Goal: Find specific page/section: Find specific page/section

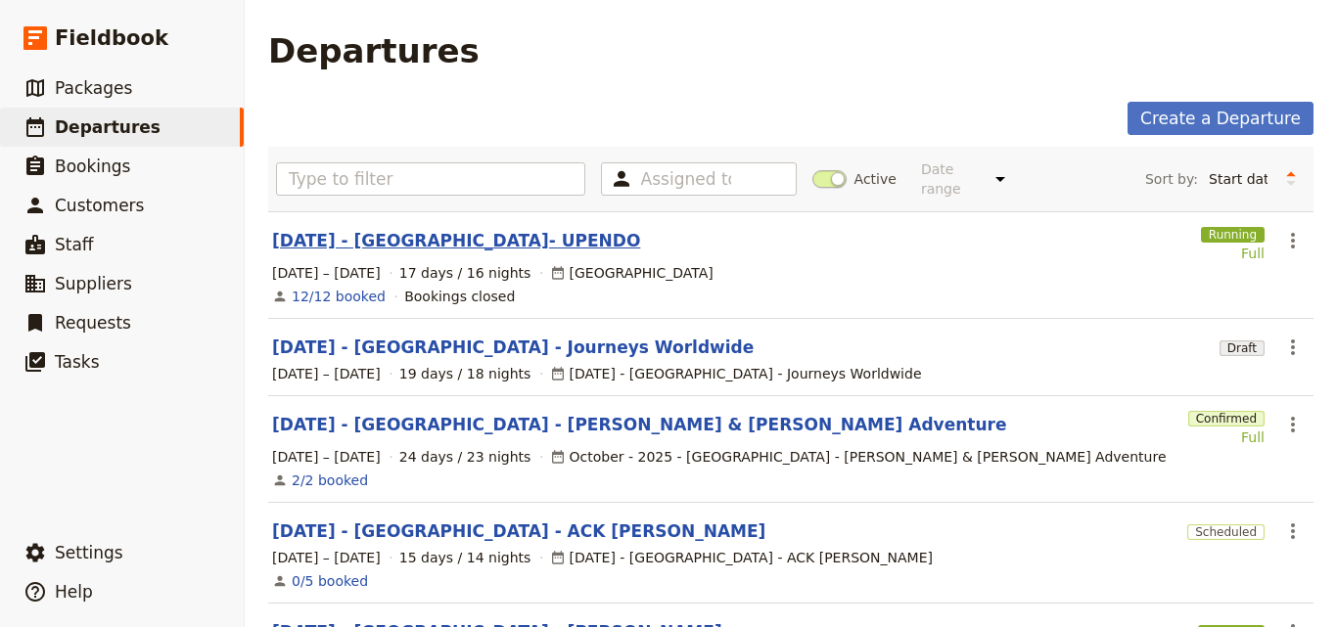
click at [437, 229] on link "[DATE] - [GEOGRAPHIC_DATA]- UPENDO" at bounding box center [456, 240] width 368 height 23
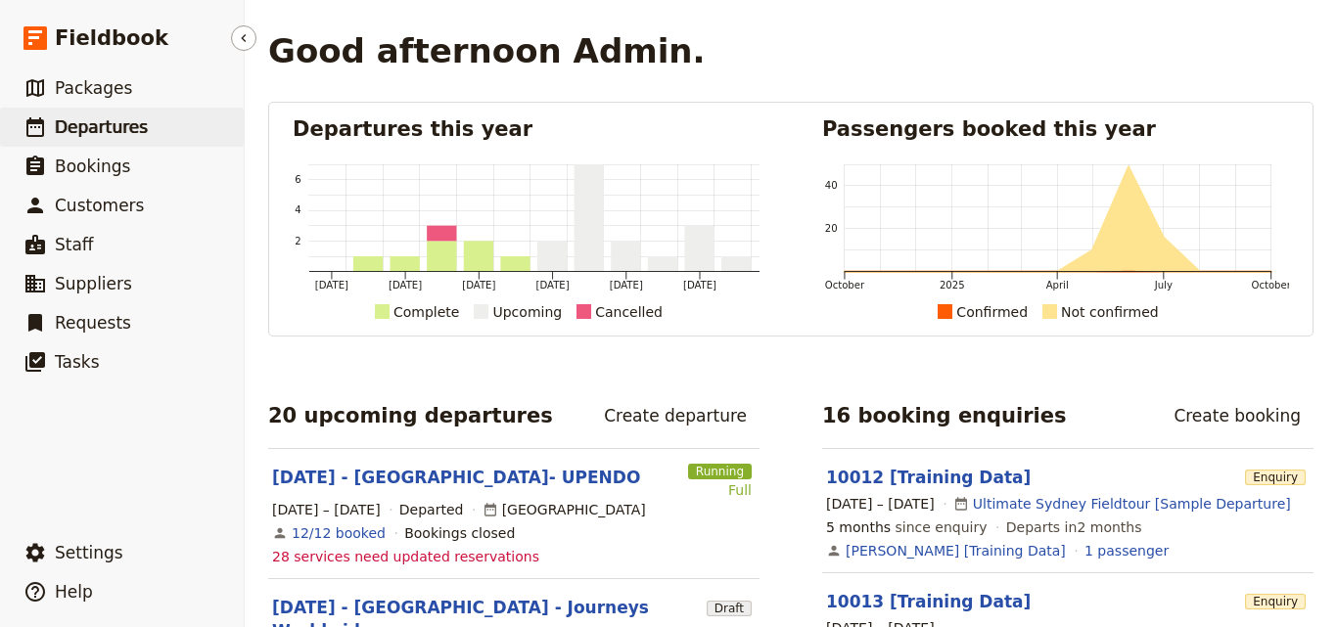
click at [48, 120] on link "​ Departures" at bounding box center [122, 127] width 244 height 39
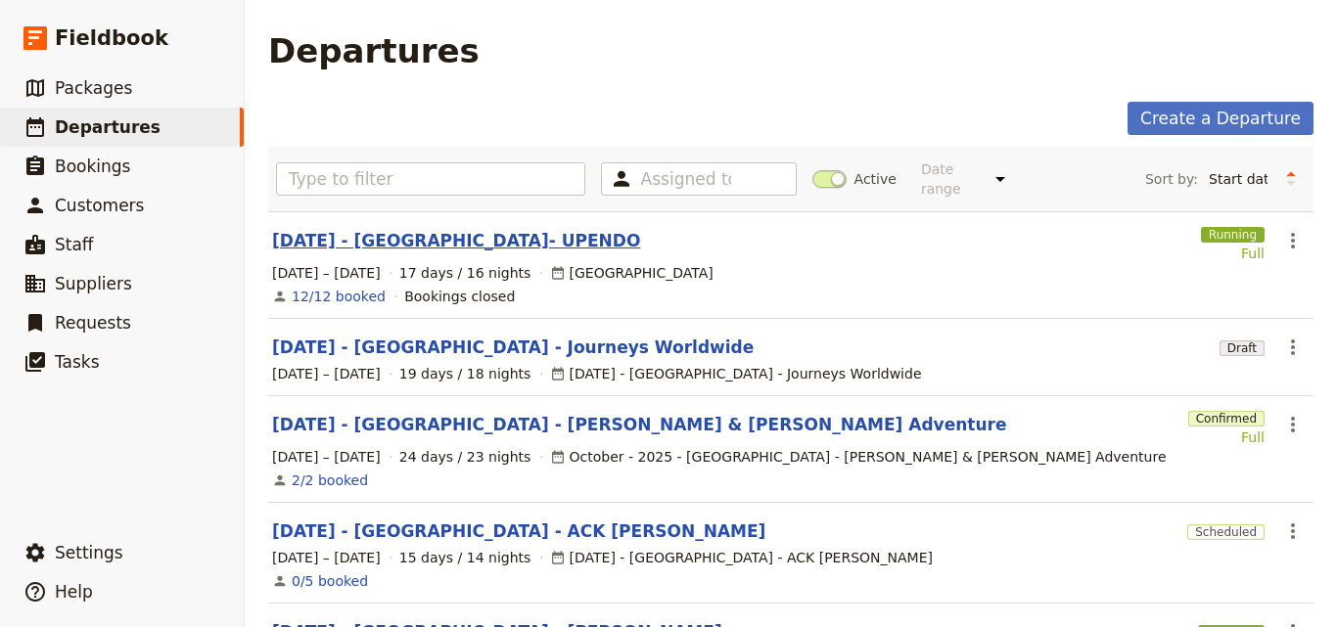
click at [389, 229] on link "[DATE] - [GEOGRAPHIC_DATA]- UPENDO" at bounding box center [456, 240] width 368 height 23
